Goal: Task Accomplishment & Management: Manage account settings

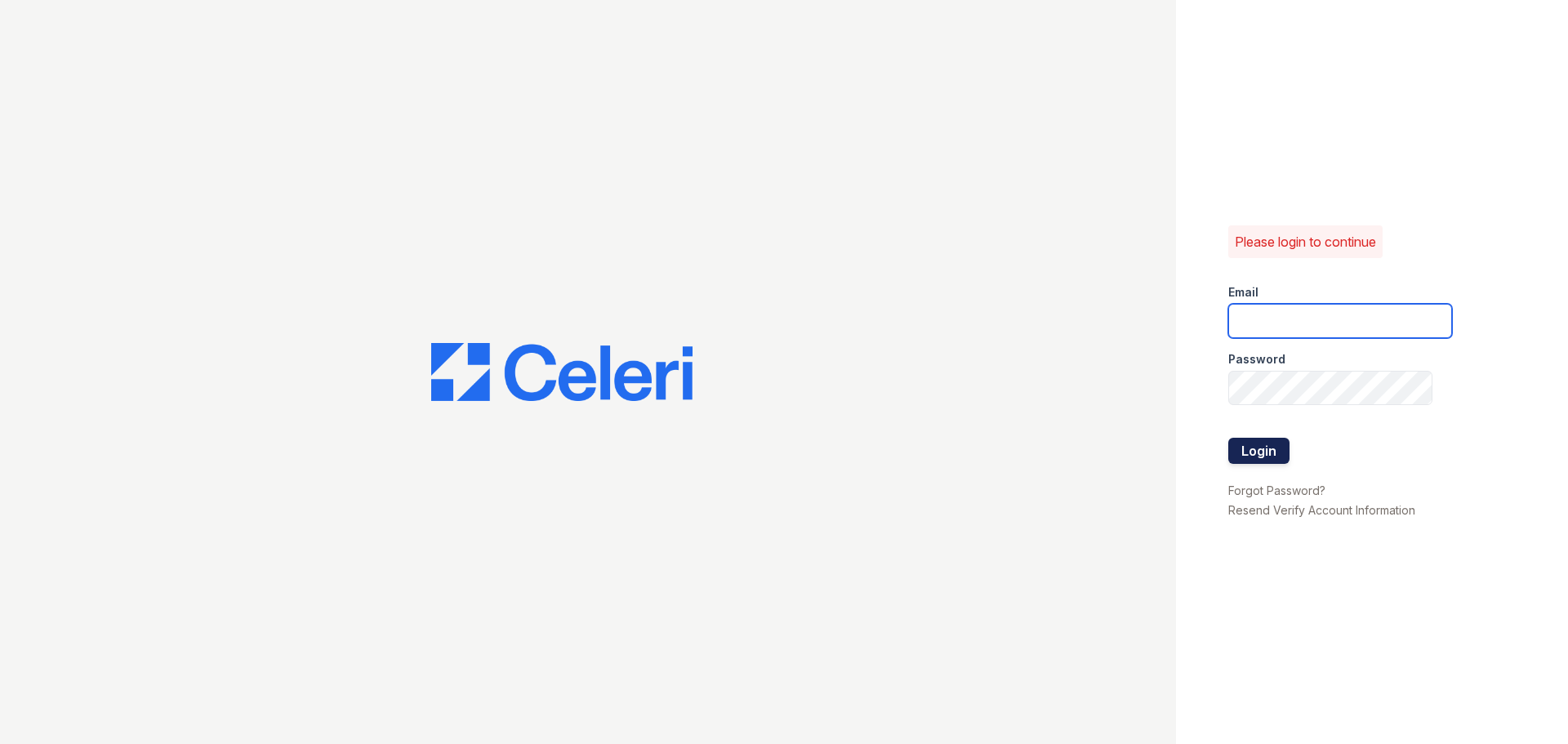
type input "[EMAIL_ADDRESS][DOMAIN_NAME]"
drag, startPoint x: 1261, startPoint y: 444, endPoint x: 1258, endPoint y: 455, distance: 11.4
click at [1259, 450] on button "Login" at bounding box center [1258, 451] width 62 height 26
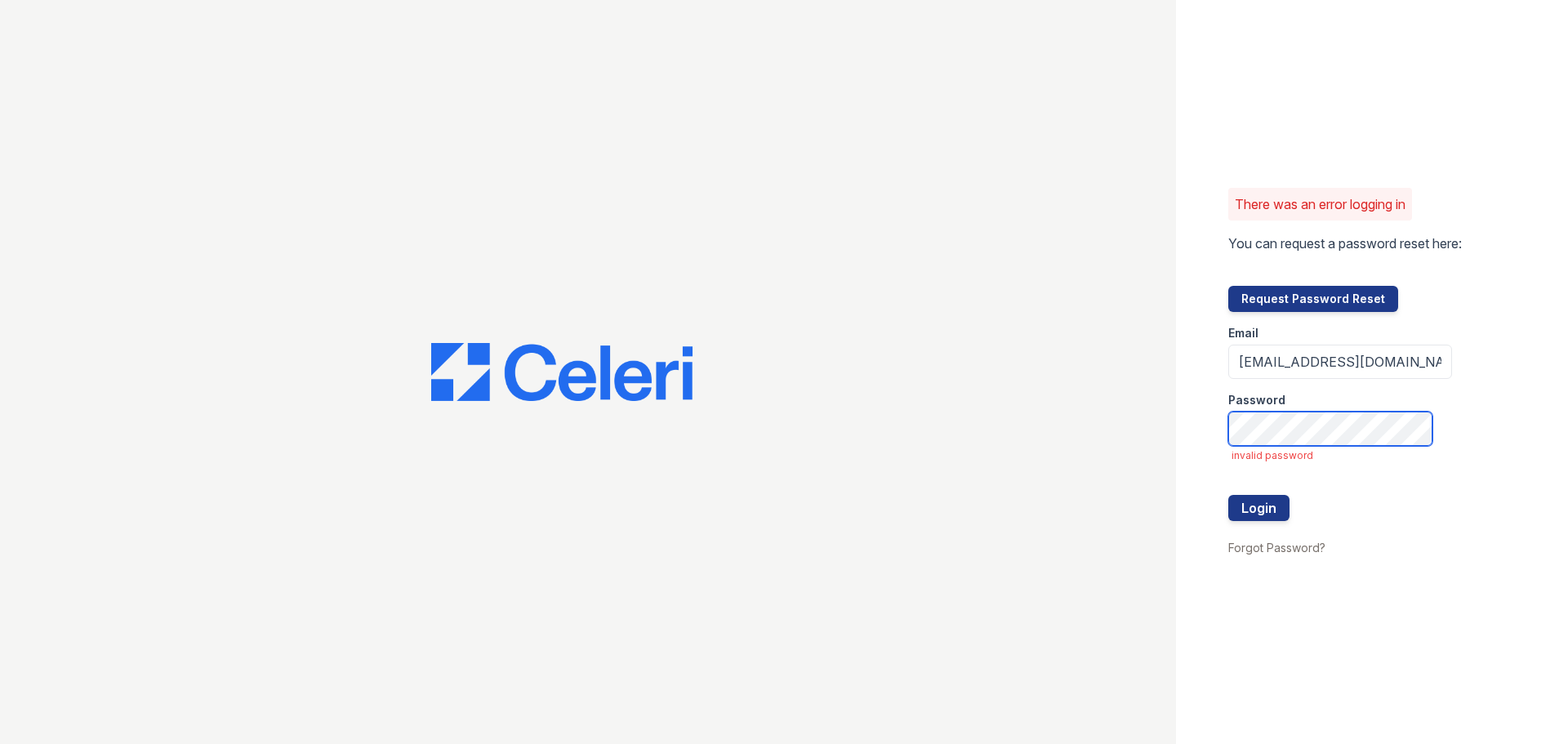
click at [1238, 447] on form "Email renewdashpoint@trinity-pm.com Password invalid password Login" at bounding box center [1340, 425] width 224 height 225
click at [1206, 445] on div "There was an error logging in You can request a password reset here: Request Pa…" at bounding box center [1372, 372] width 392 height 744
drag, startPoint x: 1234, startPoint y: 595, endPoint x: 1238, endPoint y: 585, distance: 10.8
click at [1234, 594] on div "There was an error logging in You can request a password reset here: Request Pa…" at bounding box center [1372, 372] width 392 height 744
click at [1252, 514] on button "Login" at bounding box center [1258, 508] width 62 height 26
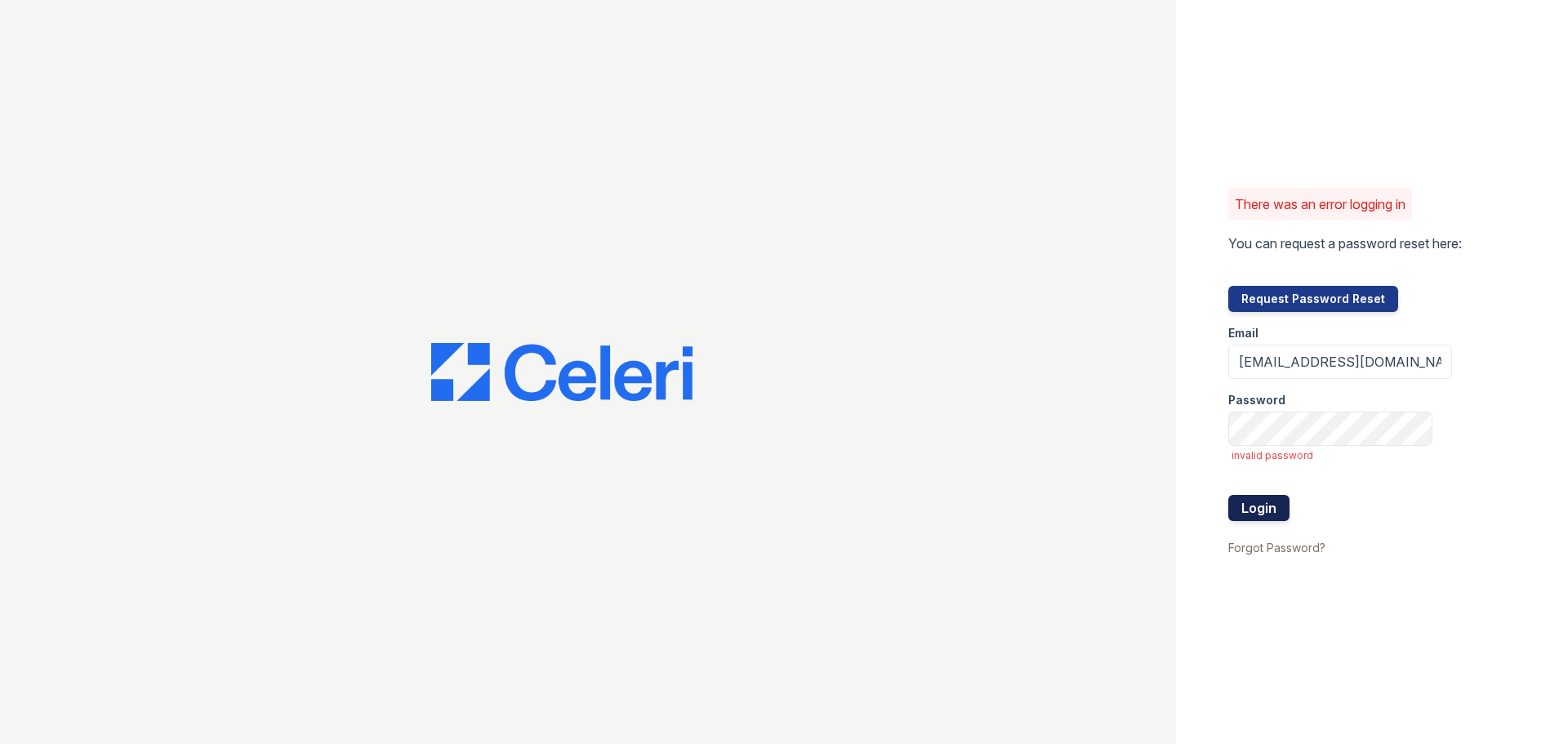
click at [1254, 506] on button "Login" at bounding box center [1258, 508] width 62 height 26
click at [1257, 509] on button "Login" at bounding box center [1258, 508] width 62 height 26
